Goal: Transaction & Acquisition: Download file/media

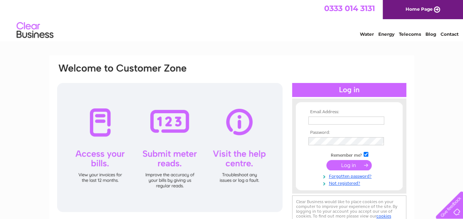
type input "gordon.mearns42@gmail.com"
click at [347, 165] on input "submit" at bounding box center [348, 165] width 45 height 10
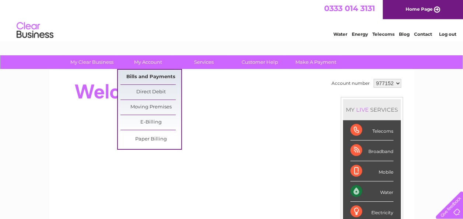
click at [154, 71] on link "Bills and Payments" at bounding box center [150, 77] width 61 height 15
click at [155, 75] on link "Bills and Payments" at bounding box center [150, 77] width 61 height 15
click at [154, 77] on link "Bills and Payments" at bounding box center [150, 77] width 61 height 15
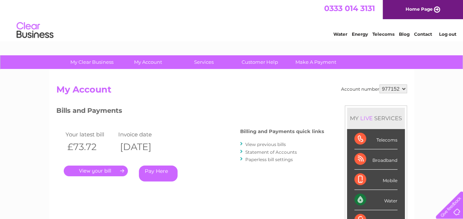
click at [106, 168] on link "." at bounding box center [96, 170] width 64 height 11
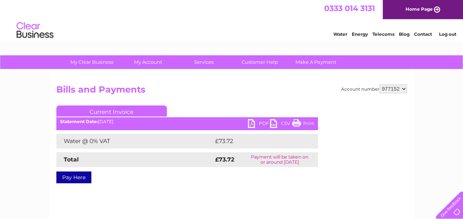
click at [257, 124] on link "PDF" at bounding box center [259, 124] width 22 height 11
